Goal: Information Seeking & Learning: Learn about a topic

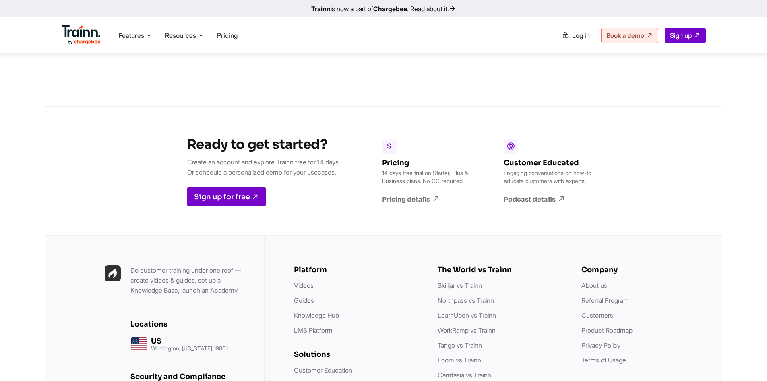
scroll to position [2127, 0]
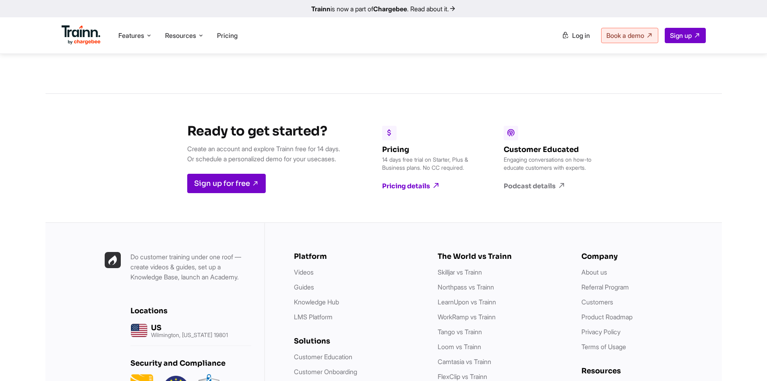
click at [423, 184] on link "Pricing details" at bounding box center [428, 185] width 93 height 9
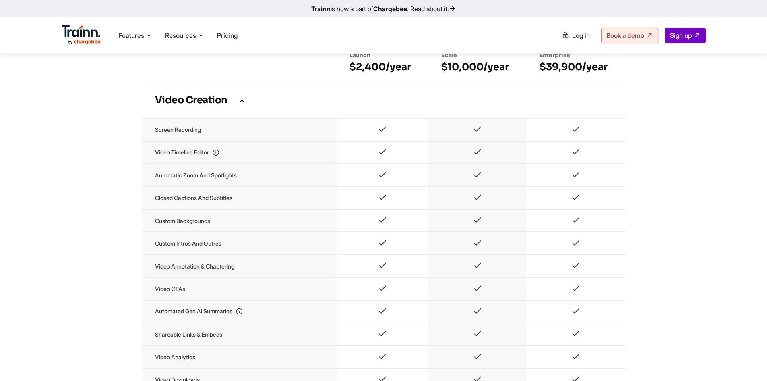
scroll to position [564, 0]
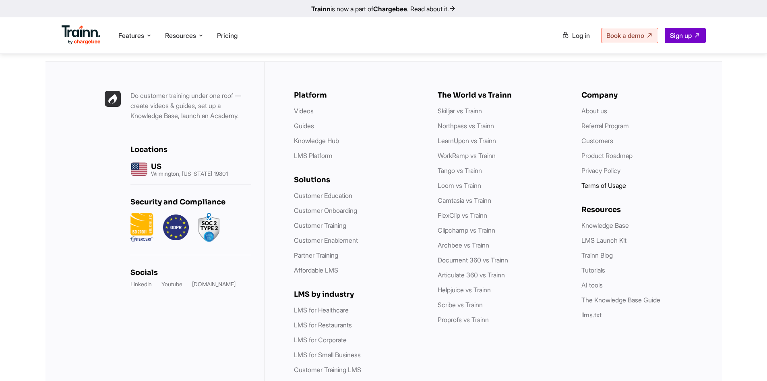
scroll to position [2305, 0]
click at [606, 174] on link "Privacy Policy" at bounding box center [600, 170] width 39 height 8
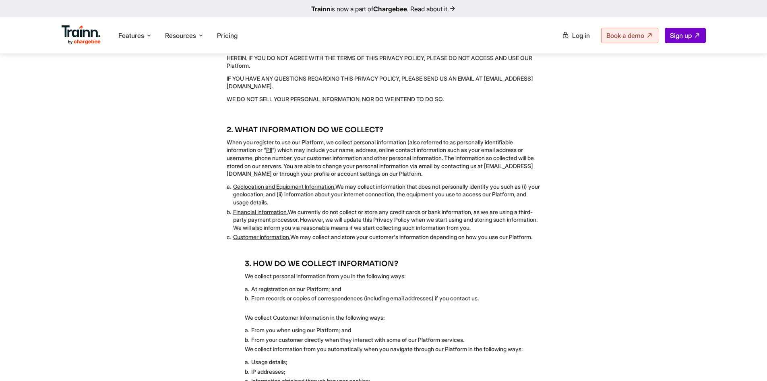
scroll to position [201, 0]
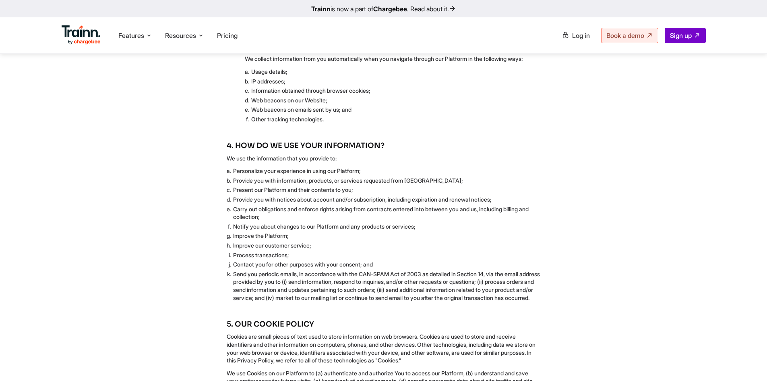
scroll to position [483, 0]
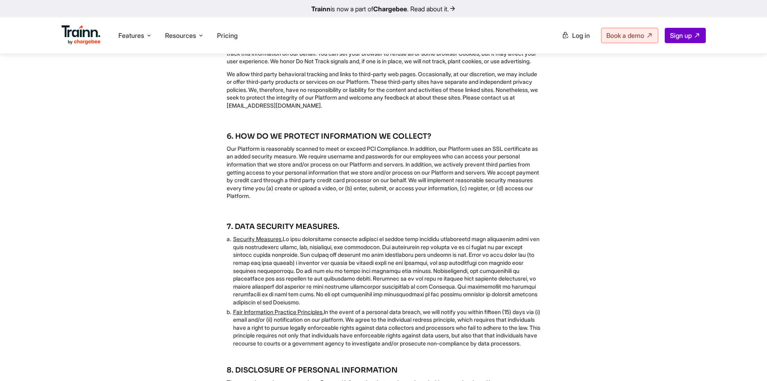
scroll to position [846, 0]
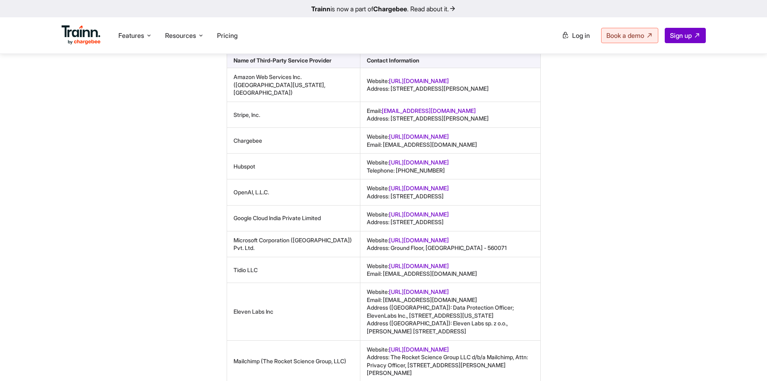
scroll to position [3101, 0]
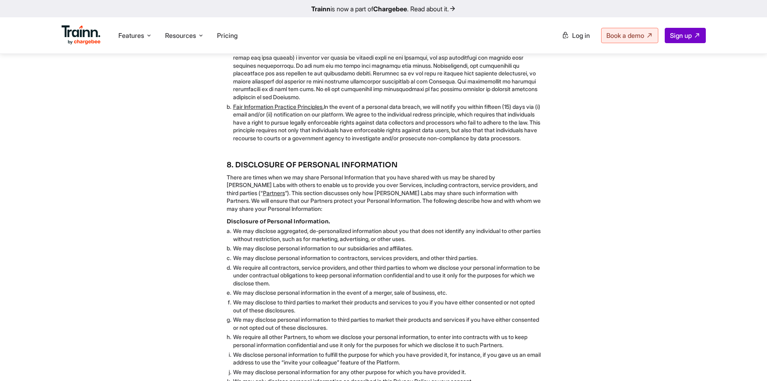
scroll to position [991, 0]
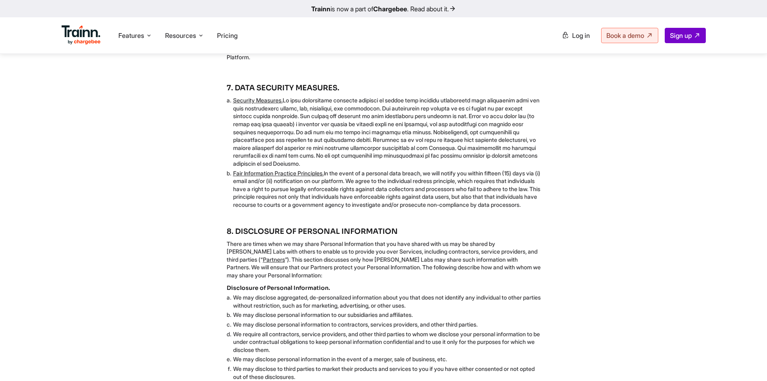
scroll to position [910, 0]
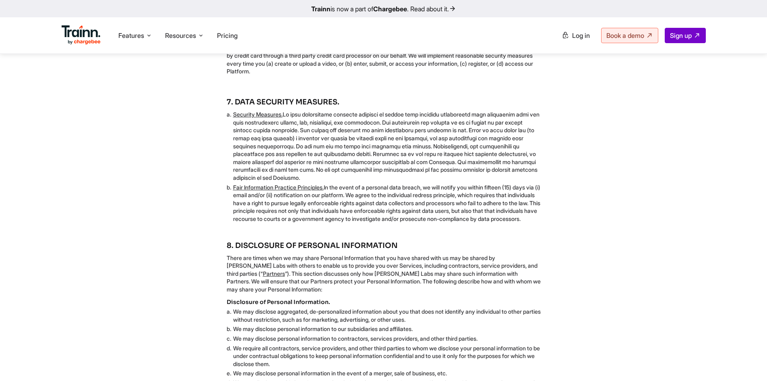
scroll to position [991, 0]
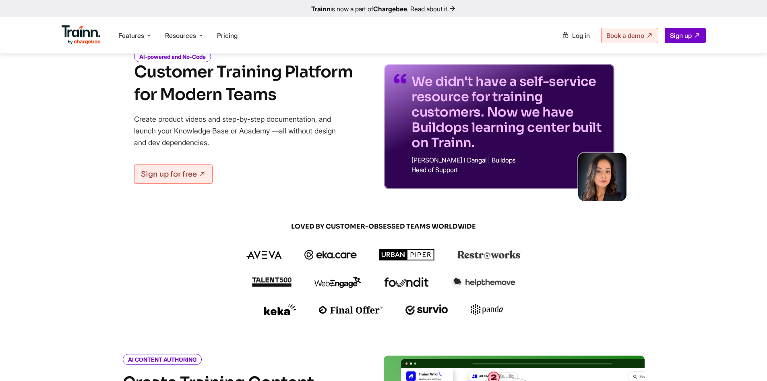
scroll to position [201, 0]
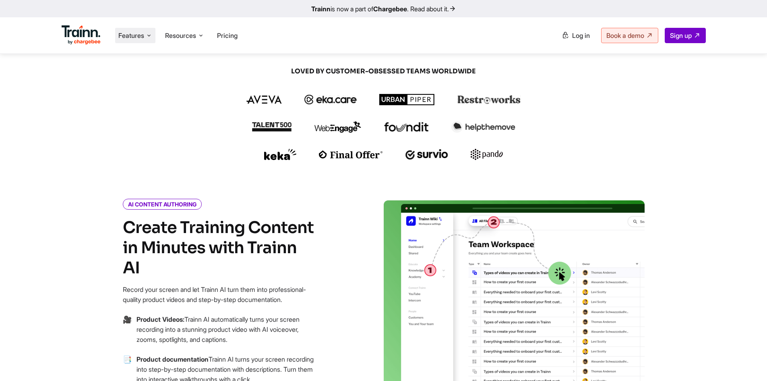
click at [143, 40] on li "Features Product Videos Create product & how-to videos in multiple languages. G…" at bounding box center [135, 35] width 40 height 15
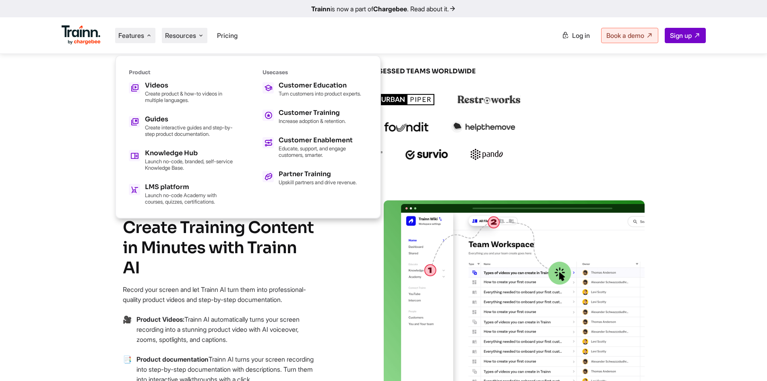
click at [199, 41] on li "Resources Resources Trainn Help Center Help videos to get you started. Trainn B…" at bounding box center [185, 35] width 46 height 15
